Goal: Information Seeking & Learning: Learn about a topic

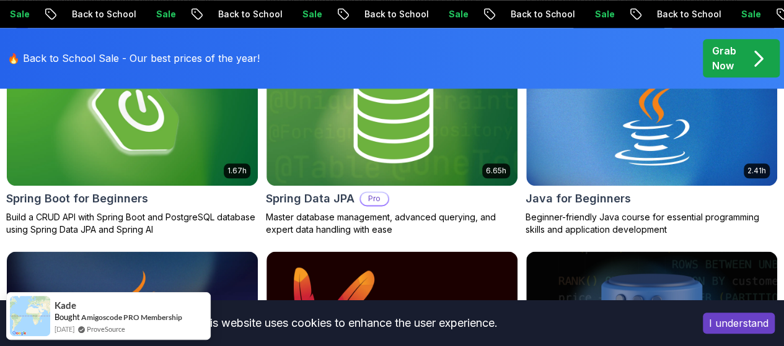
scroll to position [690, 0]
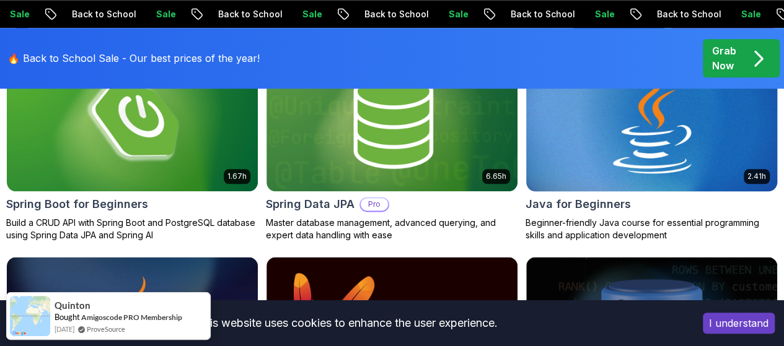
click at [650, 92] on img at bounding box center [651, 120] width 263 height 147
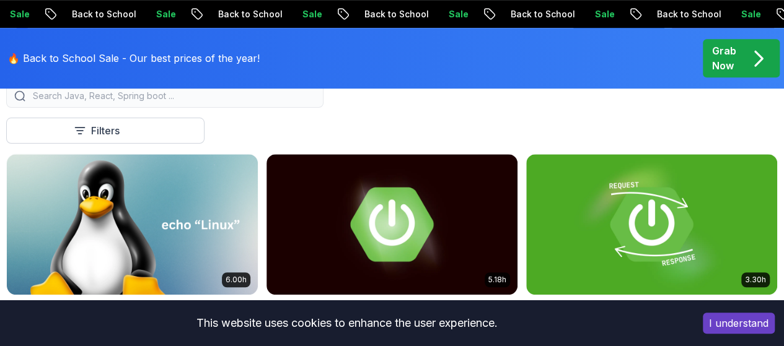
scroll to position [389, 0]
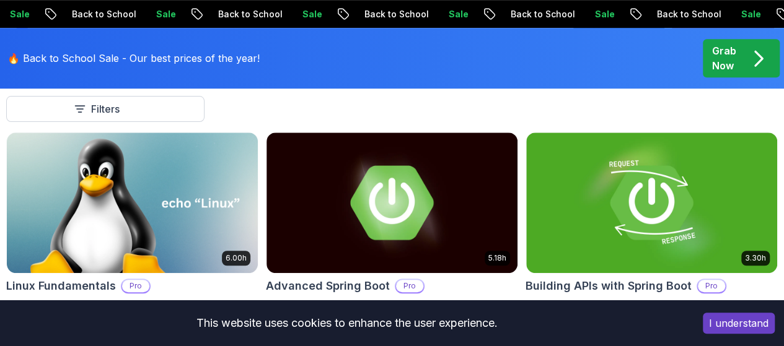
click at [0, 0] on p "Pro" at bounding box center [0, 0] width 0 height 0
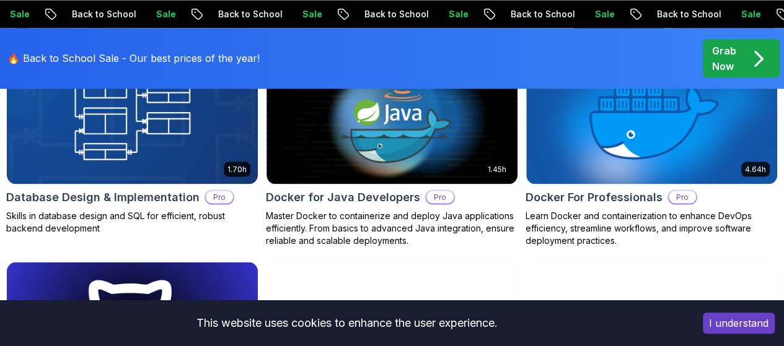
scroll to position [1106, 0]
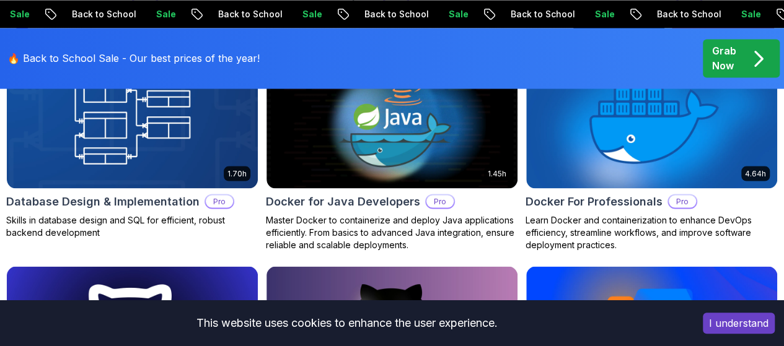
click at [0, 0] on button "Free" at bounding box center [0, 0] width 0 height 0
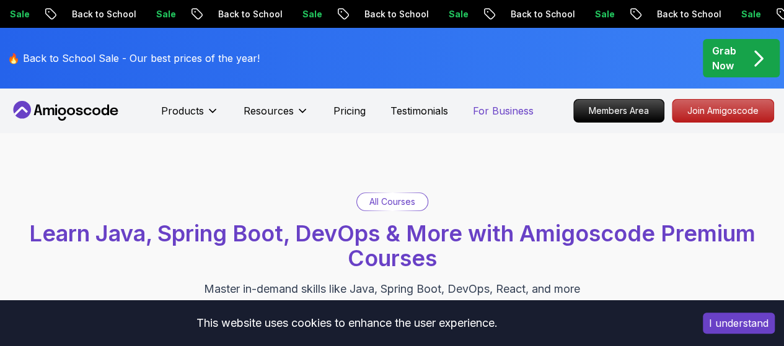
click at [487, 115] on p "For Business" at bounding box center [503, 110] width 61 height 15
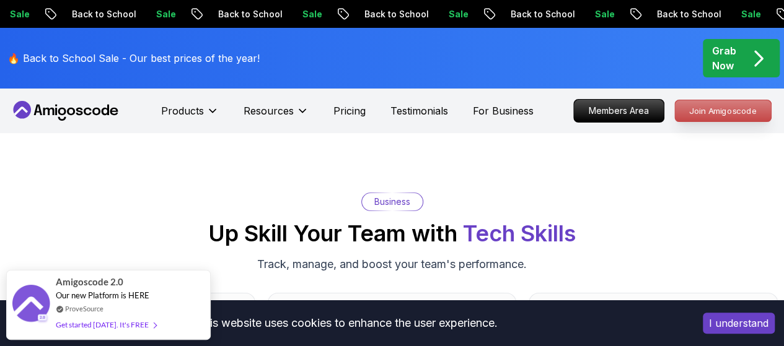
click at [719, 113] on p "Join Amigoscode" at bounding box center [723, 110] width 96 height 21
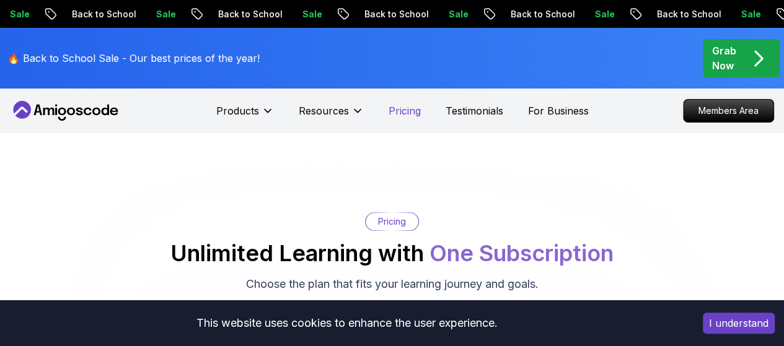
click at [415, 113] on p "Pricing" at bounding box center [405, 110] width 32 height 15
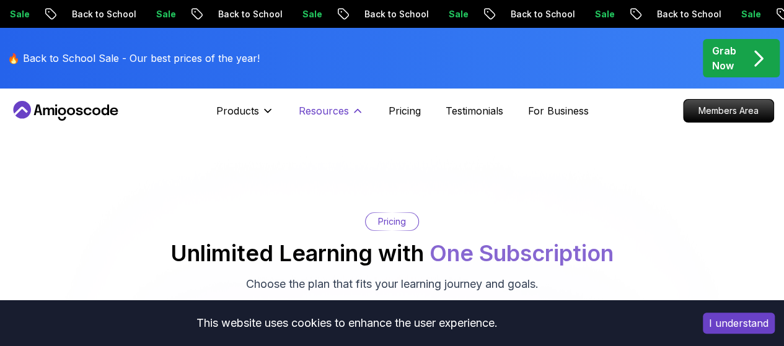
click at [358, 110] on icon at bounding box center [357, 111] width 12 height 12
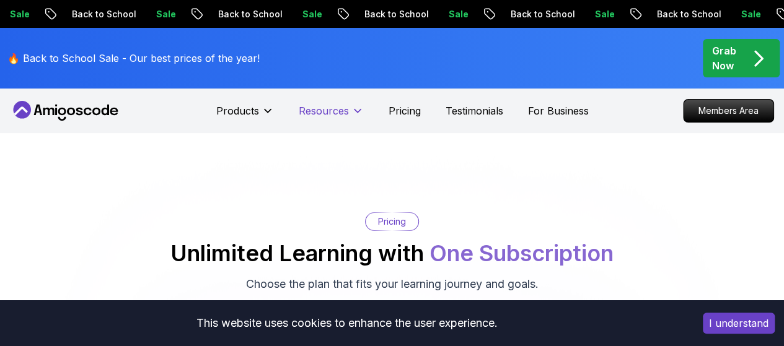
click at [358, 110] on icon at bounding box center [357, 111] width 6 height 3
click at [471, 108] on p "Testimonials" at bounding box center [475, 110] width 58 height 15
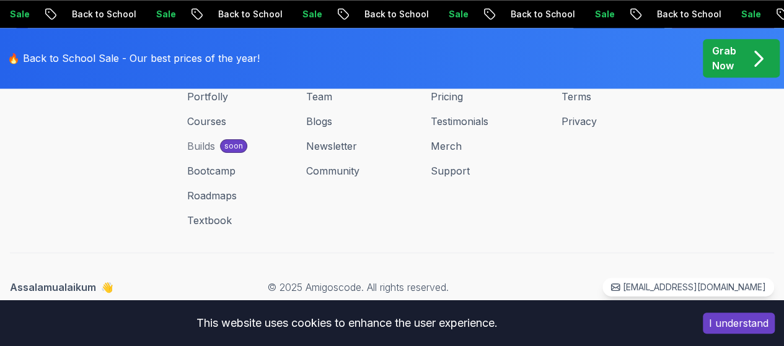
scroll to position [4137, 0]
